Goal: Task Accomplishment & Management: Use online tool/utility

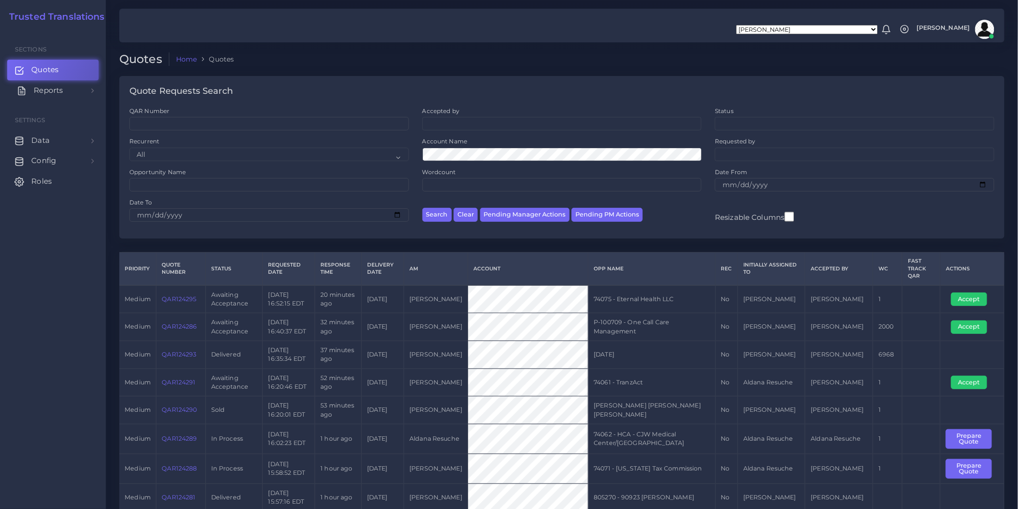
click at [85, 95] on link "Reports" at bounding box center [52, 90] width 91 height 20
click at [66, 159] on span "Keywords excel processor" at bounding box center [63, 155] width 62 height 11
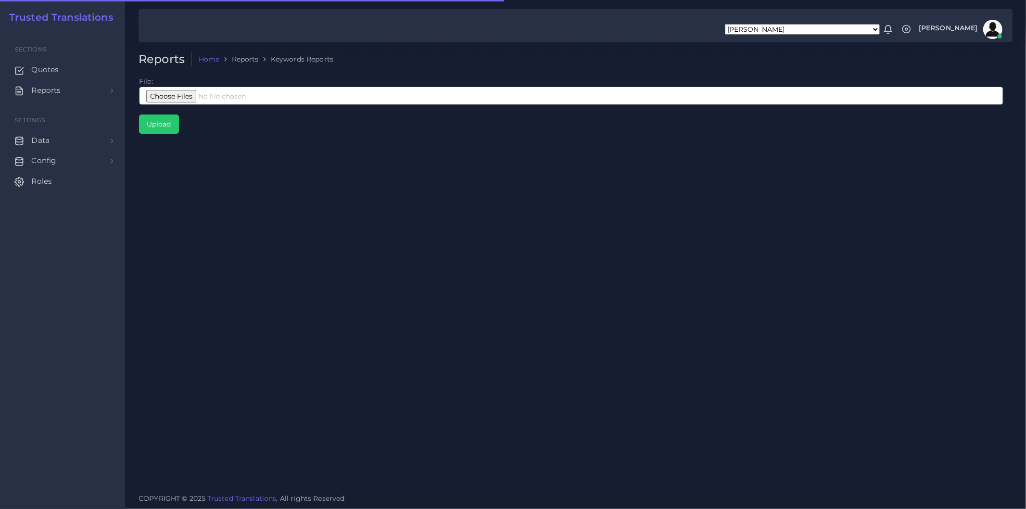
click at [508, 56] on ol "Home Reports Keywords Reports" at bounding box center [491, 59] width 599 height 14
click at [294, 99] on input "file" at bounding box center [571, 96] width 864 height 18
type input "C:\fakepath\Bing Interpreters Corto.xlsx"
click at [499, 195] on div "Reports Home Reports Keywords Reports File: Upload" at bounding box center [575, 243] width 901 height 486
click at [176, 128] on input "Upload" at bounding box center [158, 124] width 39 height 18
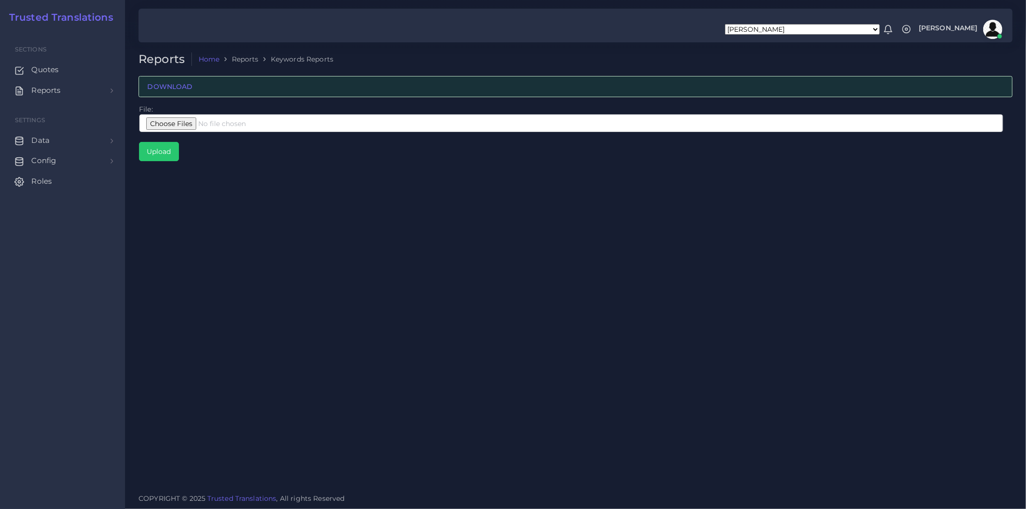
drag, startPoint x: 611, startPoint y: 260, endPoint x: 465, endPoint y: 249, distance: 146.6
click at [464, 249] on div "Reports Home Reports Keywords Reports DOWNLOAD File: Upload" at bounding box center [575, 243] width 901 height 486
click at [569, 258] on div "Reports Home Reports Keywords Reports DOWNLOAD File: Upload" at bounding box center [575, 243] width 901 height 486
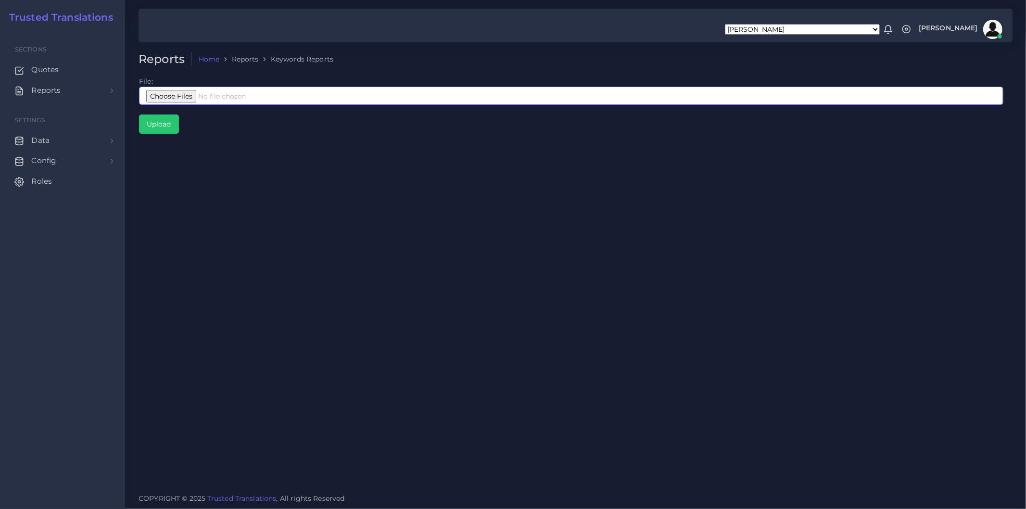
click at [210, 97] on input "file" at bounding box center [571, 96] width 864 height 18
type input "C:\fakepath\Bing Interpreters Corto.xlsx"
click at [151, 126] on input "Upload" at bounding box center [158, 124] width 39 height 18
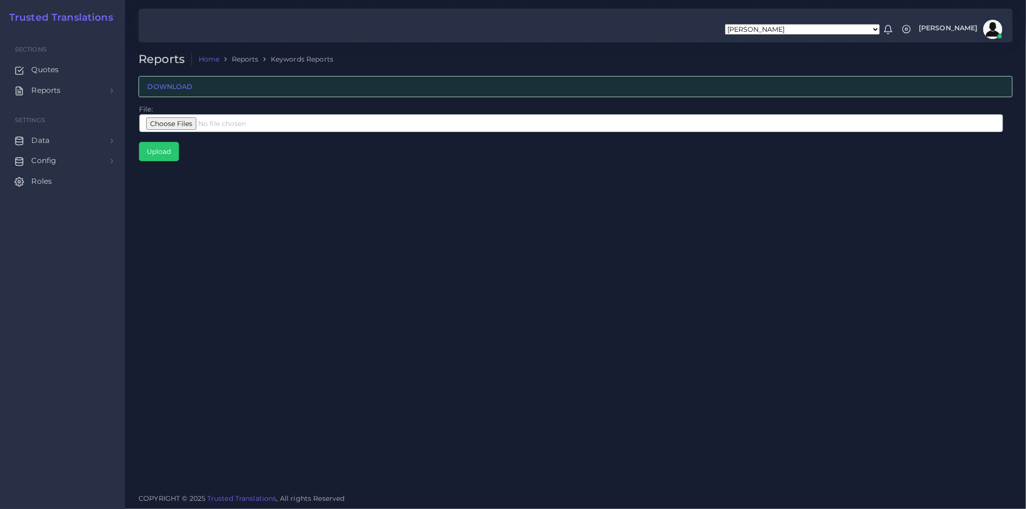
click at [501, 341] on div "Reports Home Reports Keywords Reports DOWNLOAD File: Upload" at bounding box center [575, 243] width 901 height 486
click at [580, 106] on td "File: Upload" at bounding box center [570, 133] width 865 height 58
click at [555, 334] on div "Reports Home Reports Keywords Reports DOWNLOAD File: Upload" at bounding box center [575, 243] width 901 height 486
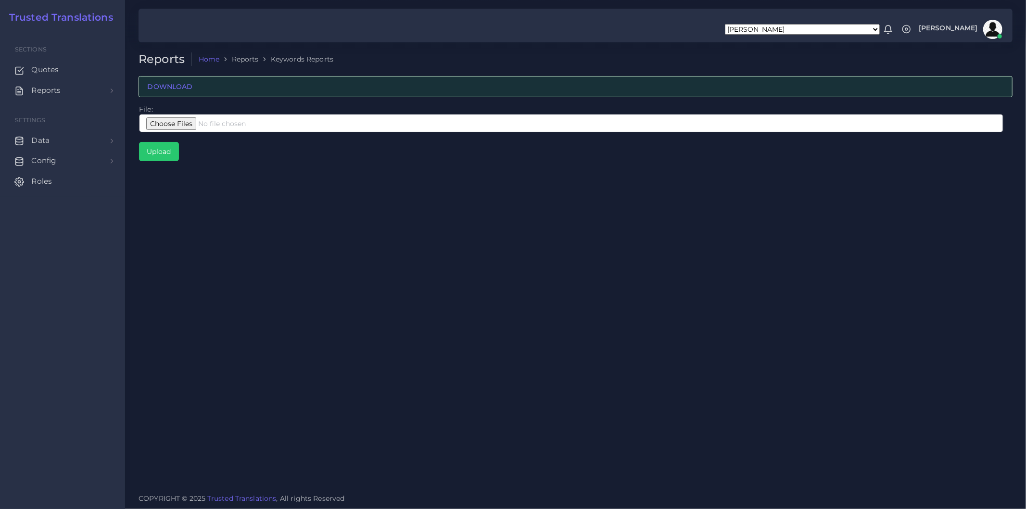
click at [555, 334] on div "Reports Home Reports Keywords Reports DOWNLOAD File: Upload" at bounding box center [575, 243] width 901 height 486
click at [375, 366] on div "Reports Home Reports Keywords Reports DOWNLOAD File: Upload" at bounding box center [575, 243] width 901 height 486
click at [602, 385] on div "Reports Home Reports Keywords Reports DOWNLOAD File: Upload" at bounding box center [575, 243] width 901 height 486
